Goal: Task Accomplishment & Management: Use online tool/utility

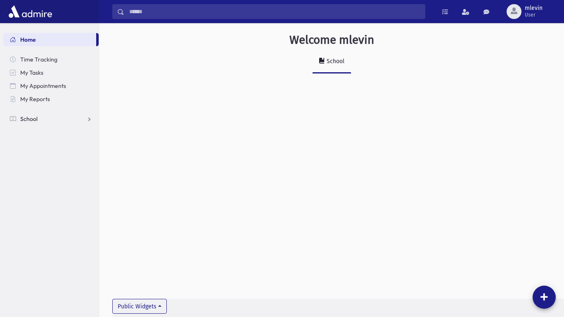
click at [84, 121] on link "School" at bounding box center [50, 118] width 95 height 13
click at [55, 150] on link "Attendance" at bounding box center [50, 145] width 95 height 13
click at [44, 159] on span "Entry" at bounding box center [38, 158] width 14 height 7
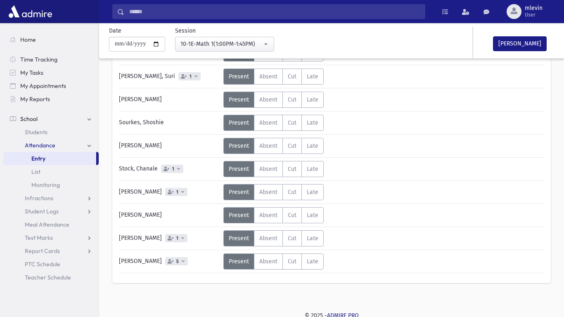
scroll to position [154, 0]
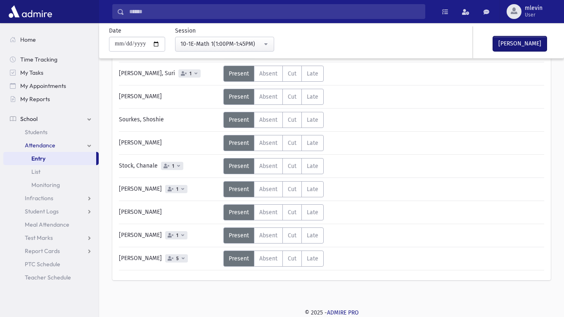
click at [517, 45] on button "[PERSON_NAME]" at bounding box center [520, 43] width 54 height 15
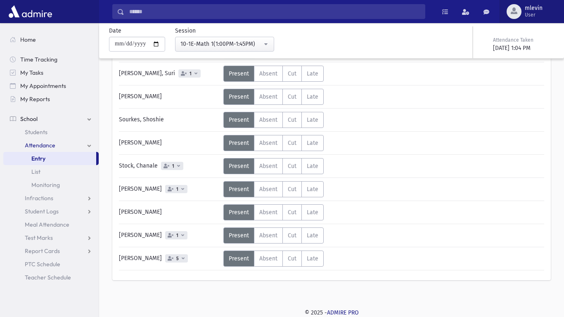
click at [532, 12] on span "User" at bounding box center [534, 15] width 18 height 7
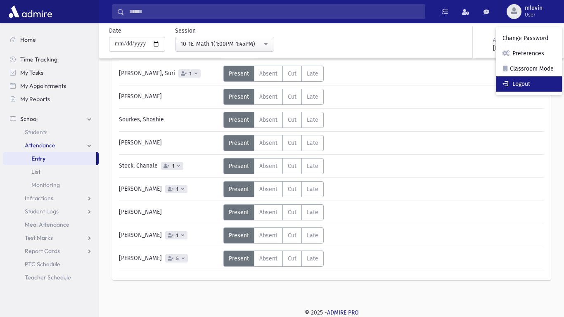
click at [535, 85] on link "Logout" at bounding box center [529, 83] width 66 height 15
